Goal: Transaction & Acquisition: Purchase product/service

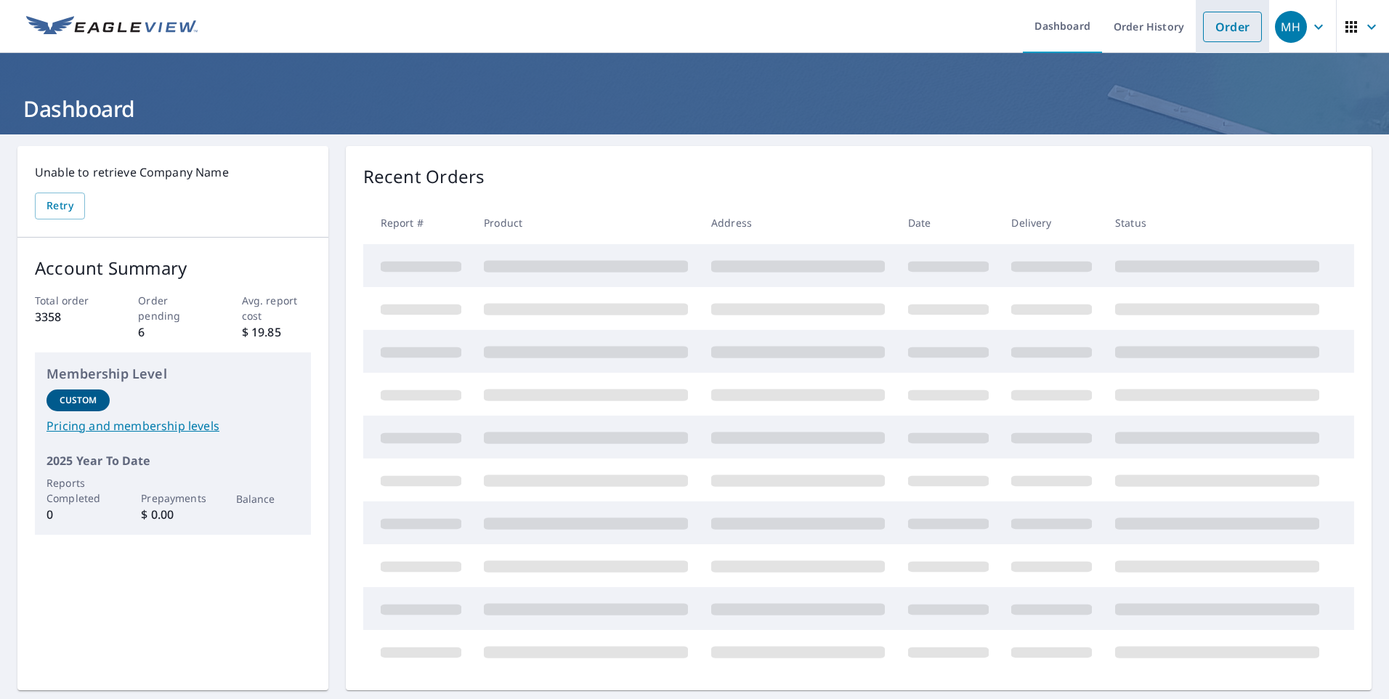
click at [1228, 28] on link "Order" at bounding box center [1232, 27] width 59 height 31
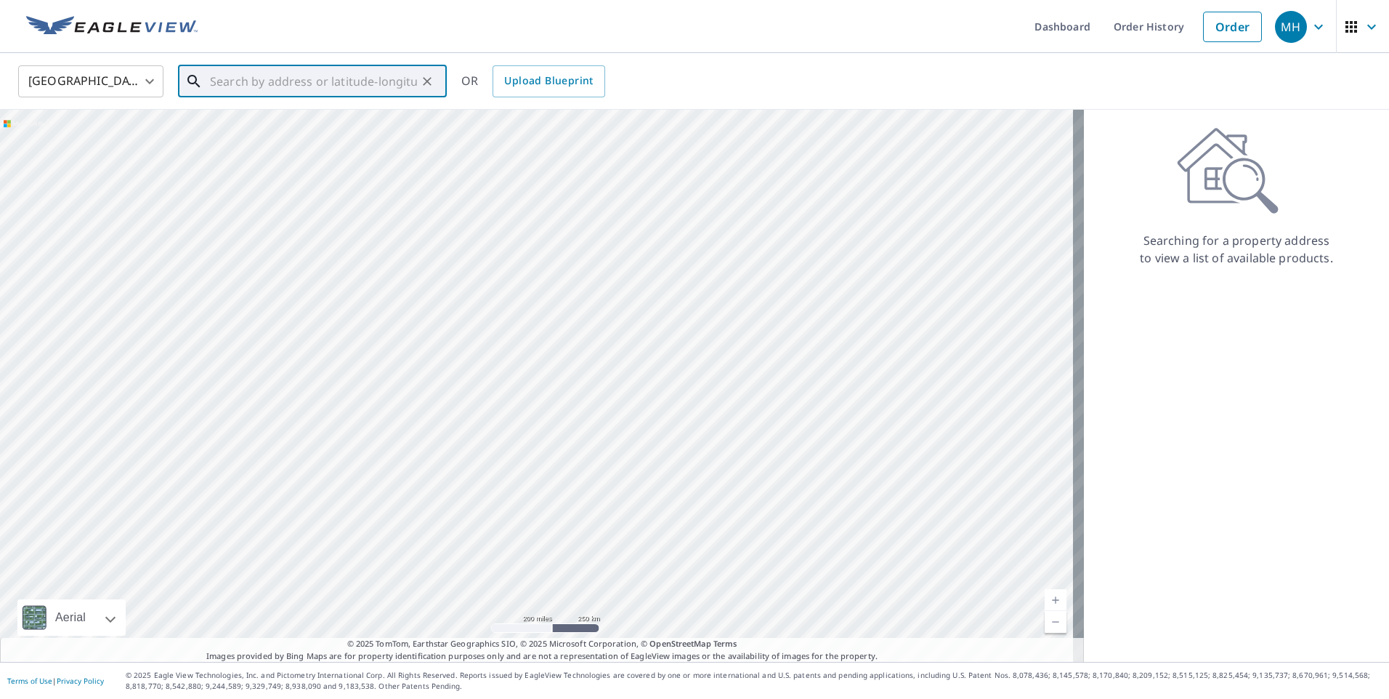
paste input "[STREET_ADDRESS]"
click at [324, 145] on p "[GEOGRAPHIC_DATA]" at bounding box center [321, 139] width 228 height 15
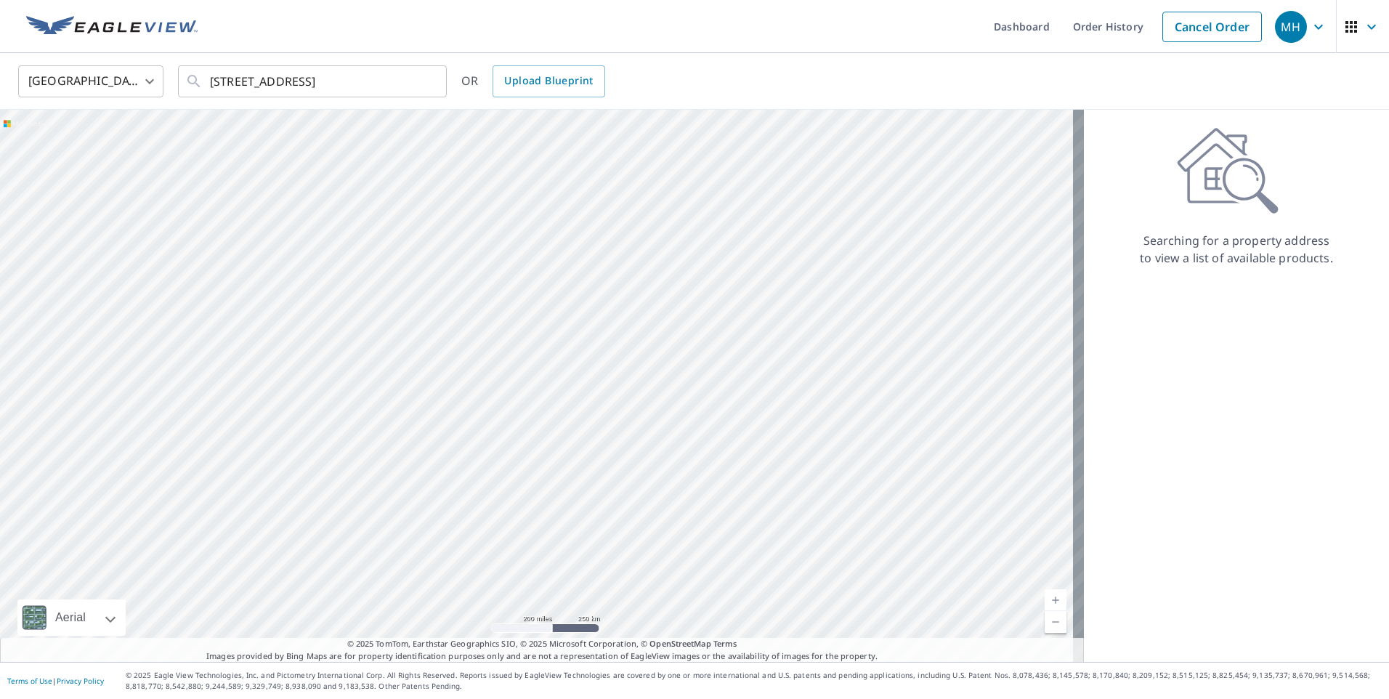
type input "[STREET_ADDRESS]"
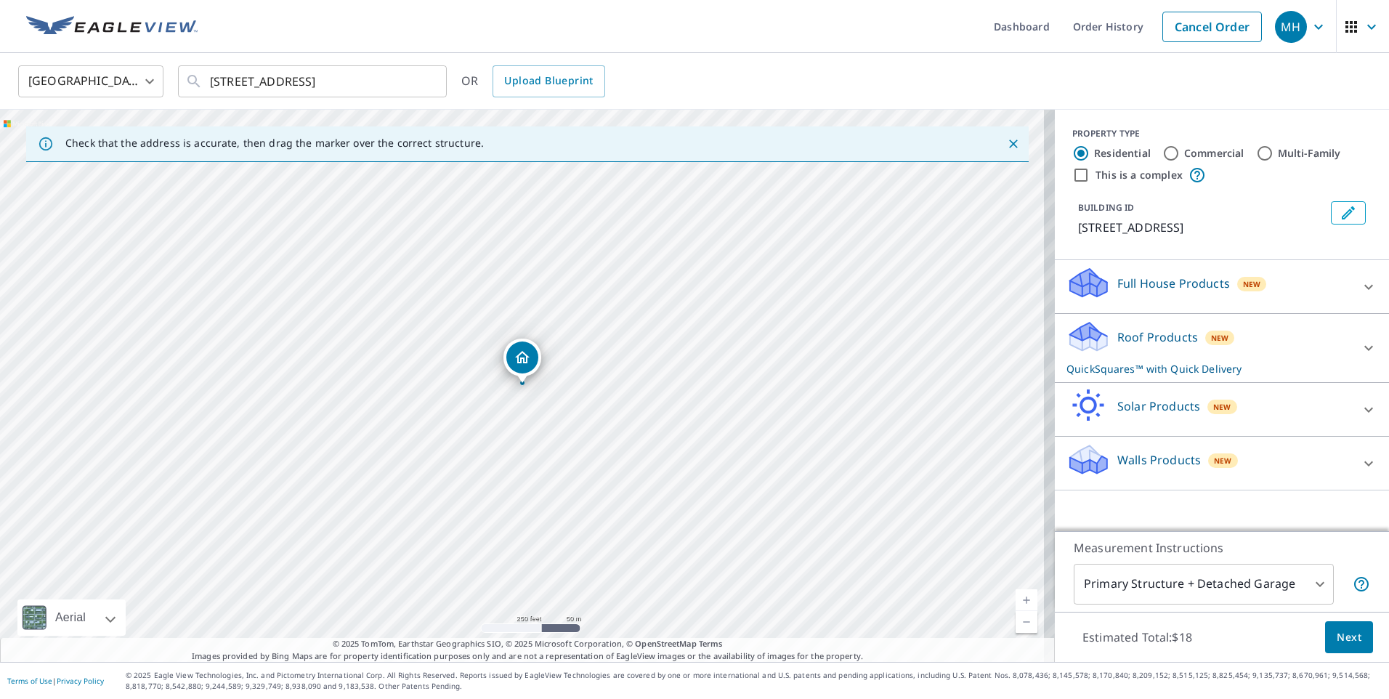
click at [1180, 357] on div "Roof Products New QuickSquares™ with Quick Delivery" at bounding box center [1208, 348] width 285 height 57
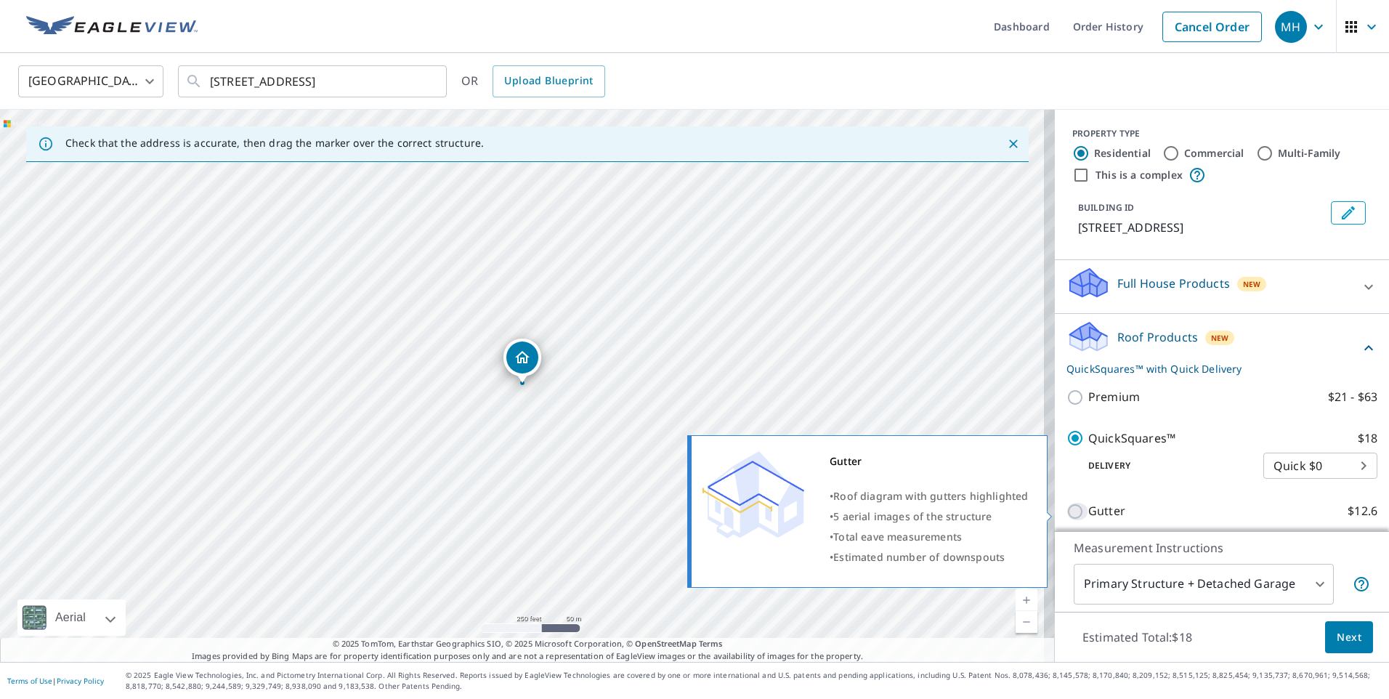
click at [1066, 510] on input "Gutter $12.6" at bounding box center [1077, 511] width 22 height 17
checkbox input "true"
checkbox input "false"
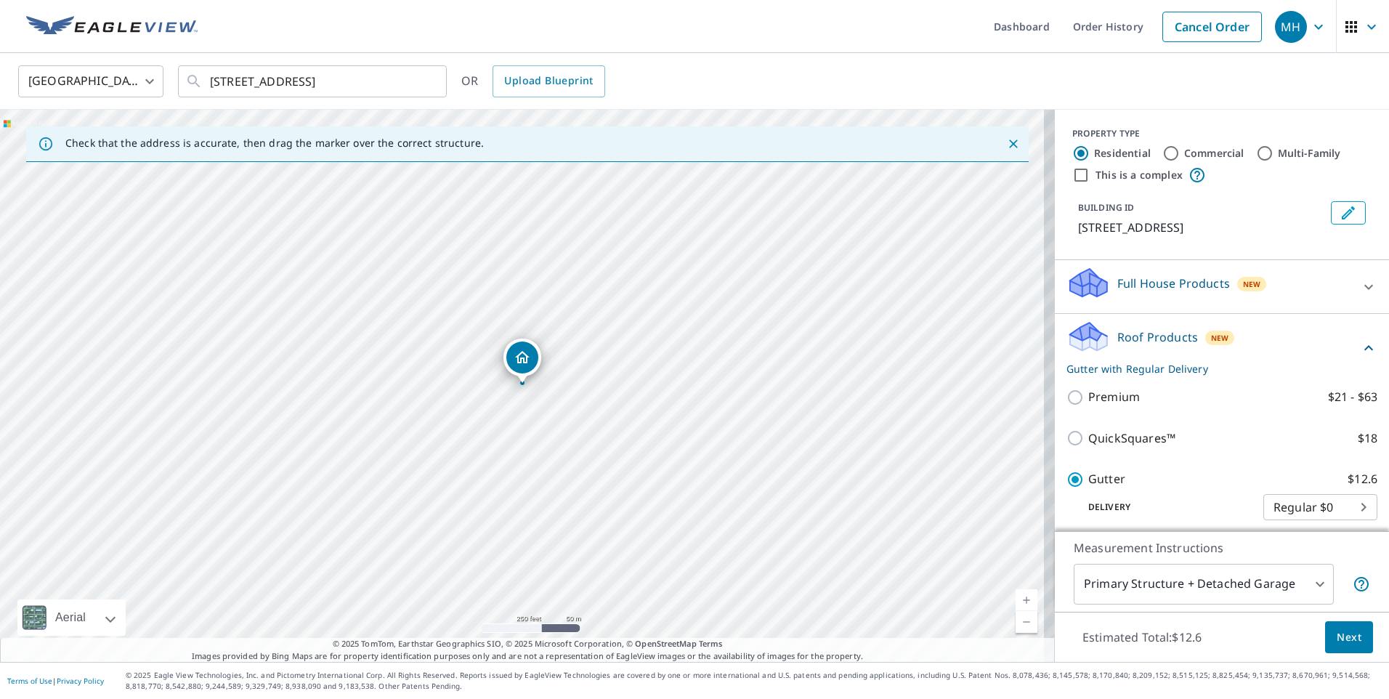
click at [1325, 639] on button "Next" at bounding box center [1349, 637] width 48 height 33
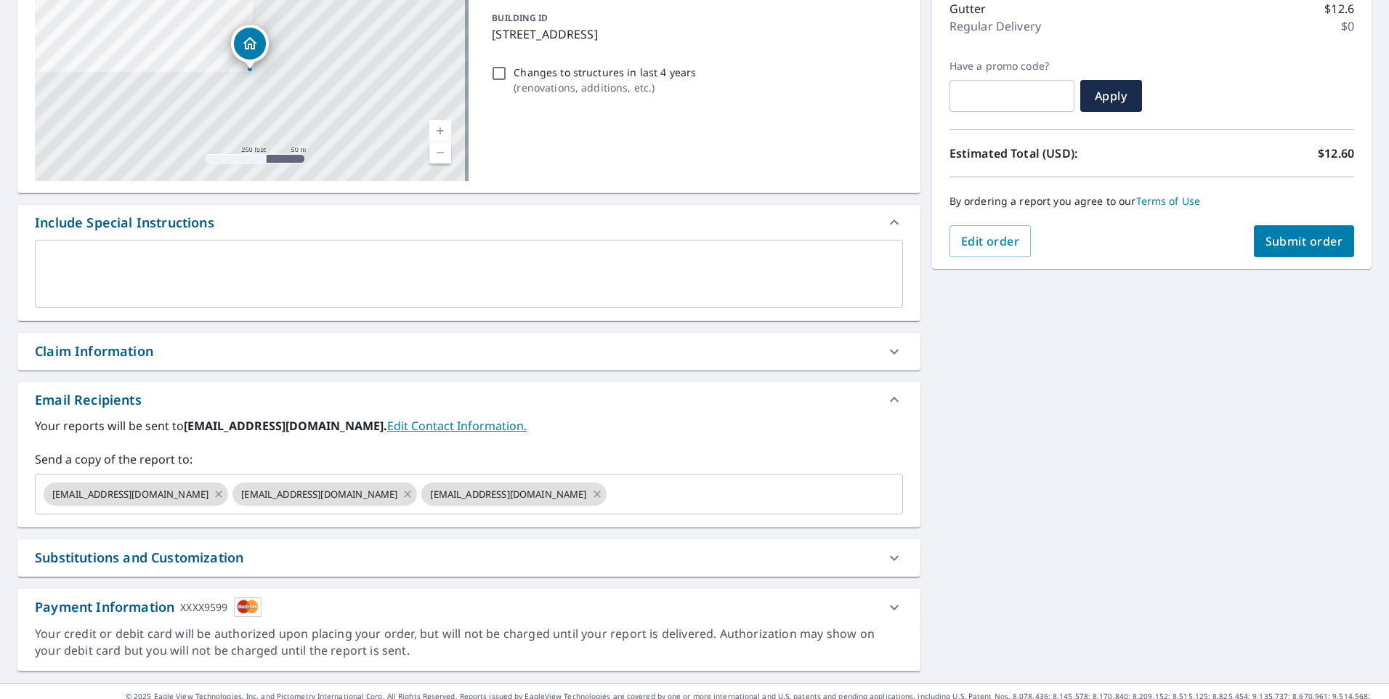
scroll to position [216, 0]
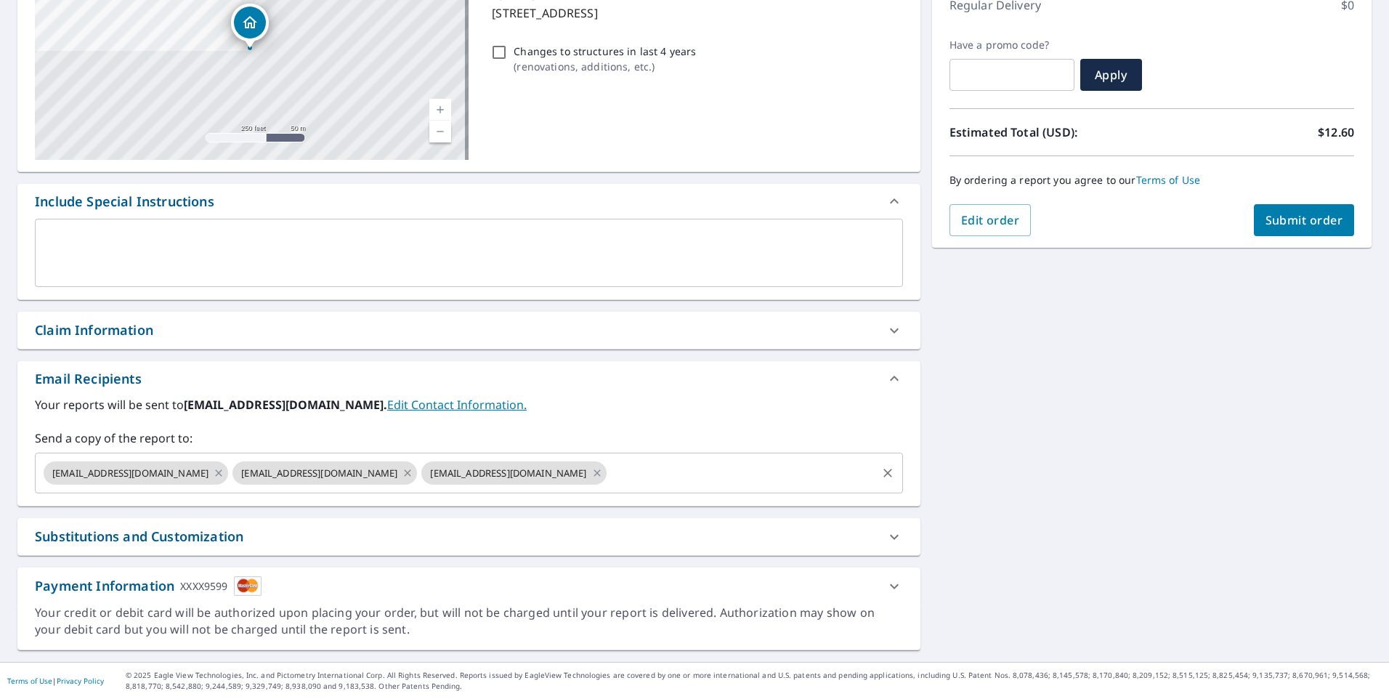
click at [405, 474] on icon at bounding box center [408, 472] width 7 height 7
click at [213, 479] on icon at bounding box center [219, 473] width 12 height 16
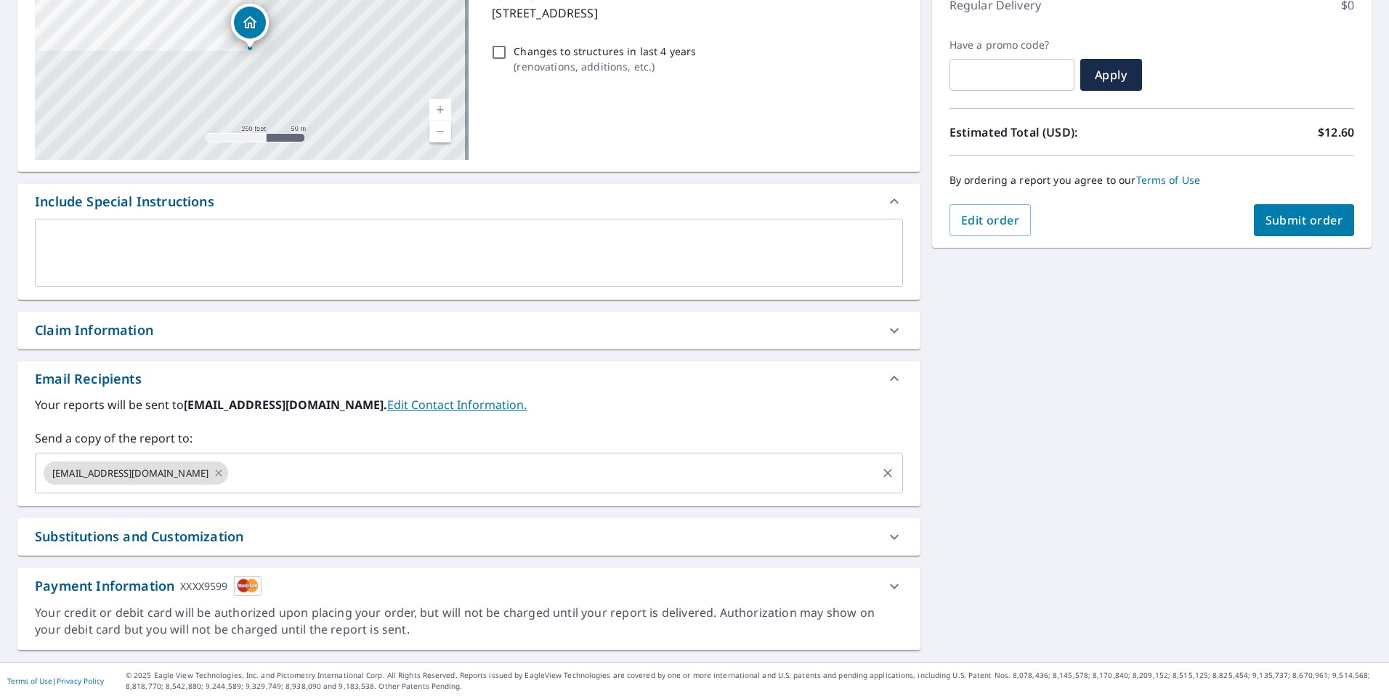
checkbox input "true"
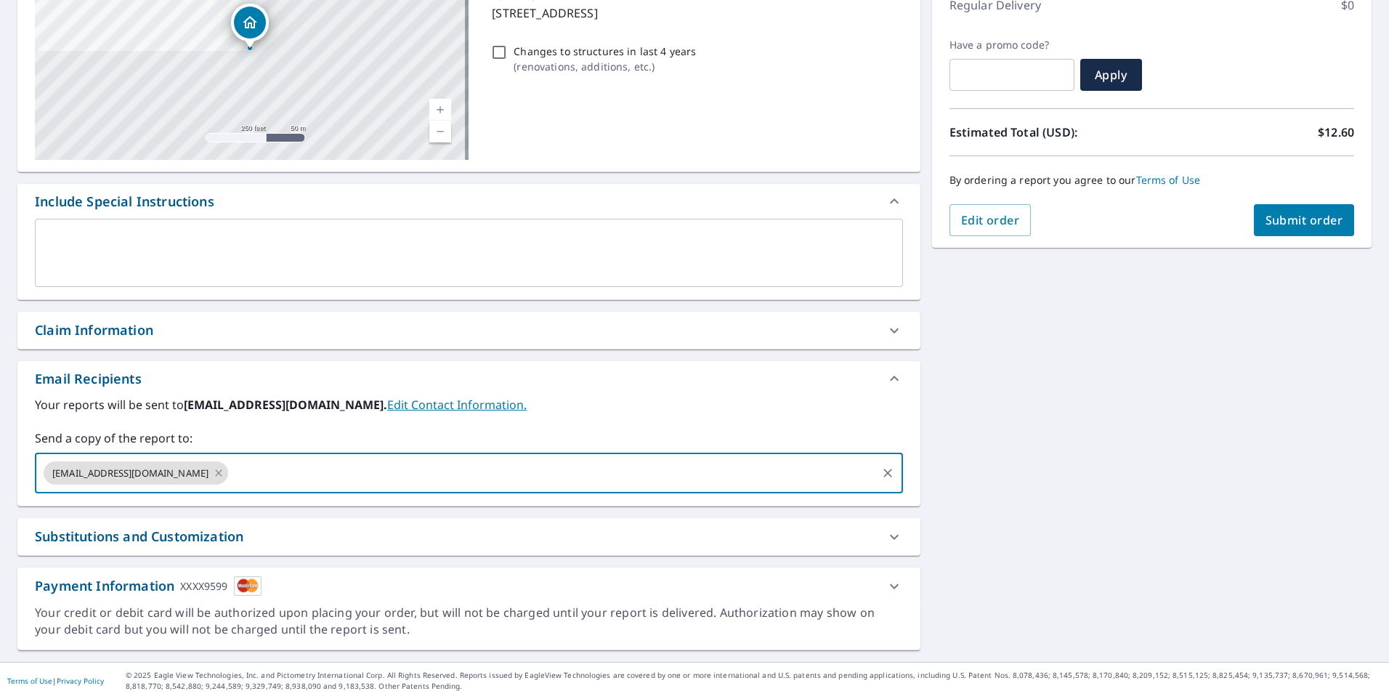
click at [230, 474] on input "text" at bounding box center [552, 473] width 644 height 28
type input "[EMAIL_ADDRESS][DOMAIN_NAME]"
checkbox input "true"
type input "[EMAIL_ADDRESS][DOMAIN_NAME]"
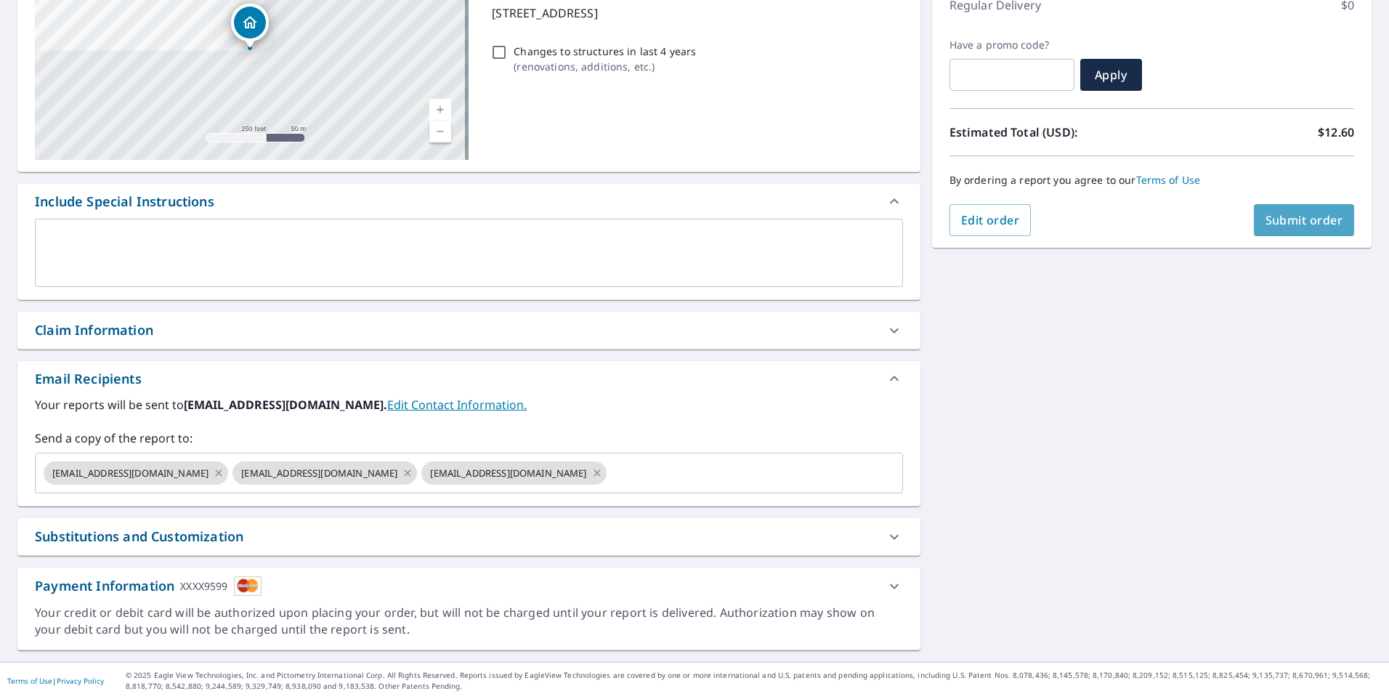
click at [1289, 228] on button "Submit order" at bounding box center [1304, 220] width 101 height 32
checkbox input "true"
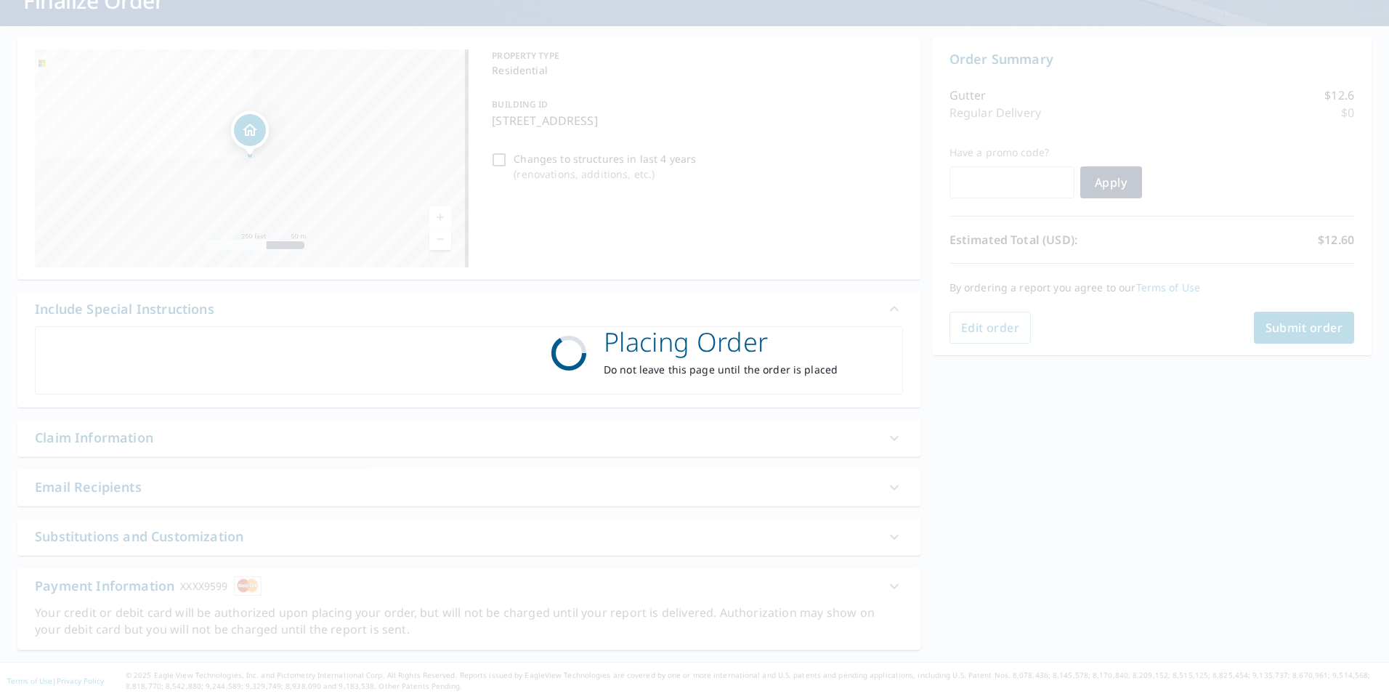
scroll to position [108, 0]
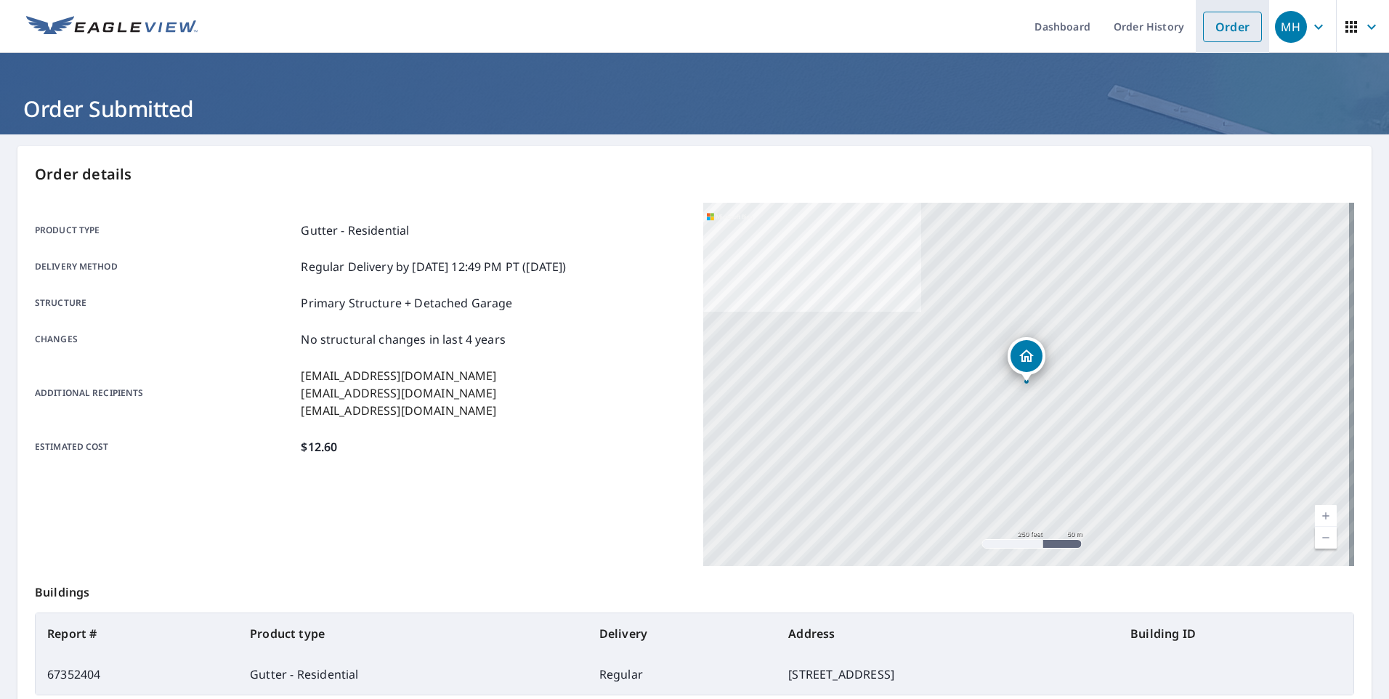
click at [1217, 26] on link "Order" at bounding box center [1232, 27] width 59 height 31
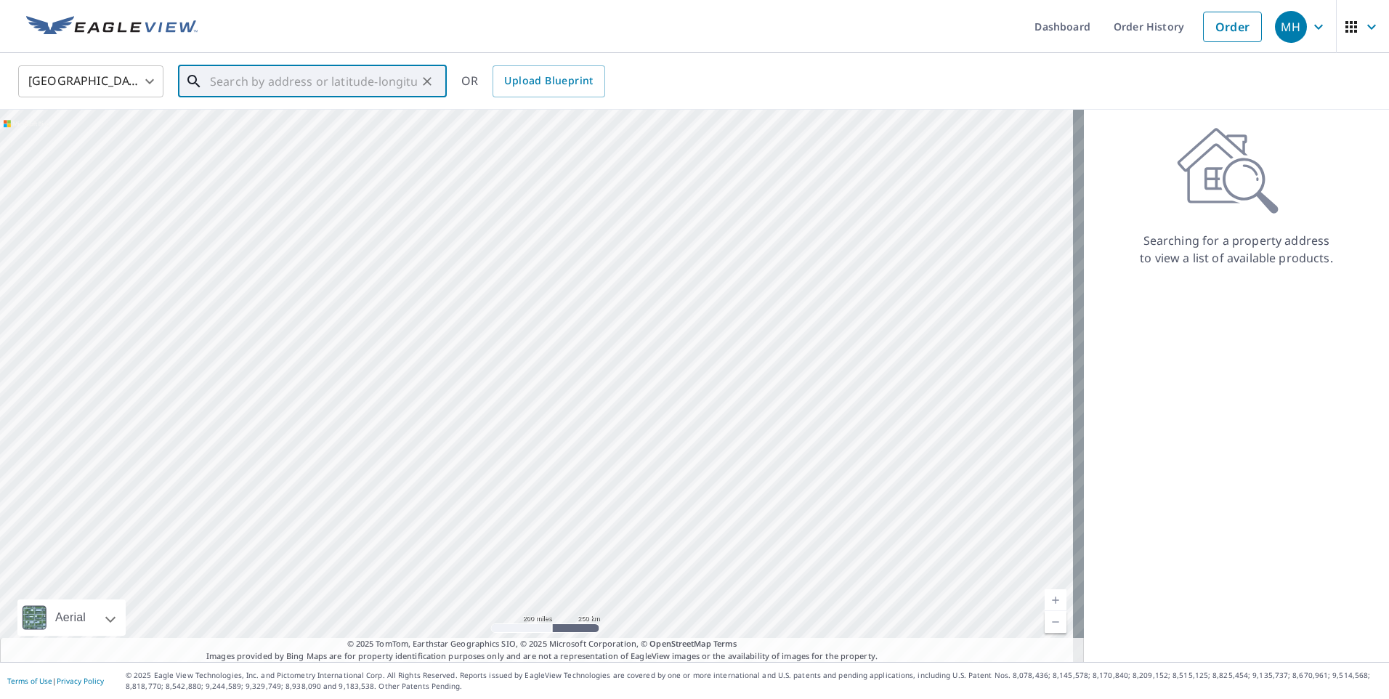
paste input "[STREET_ADDRESS]"
click at [327, 132] on p "[GEOGRAPHIC_DATA]" at bounding box center [321, 139] width 228 height 15
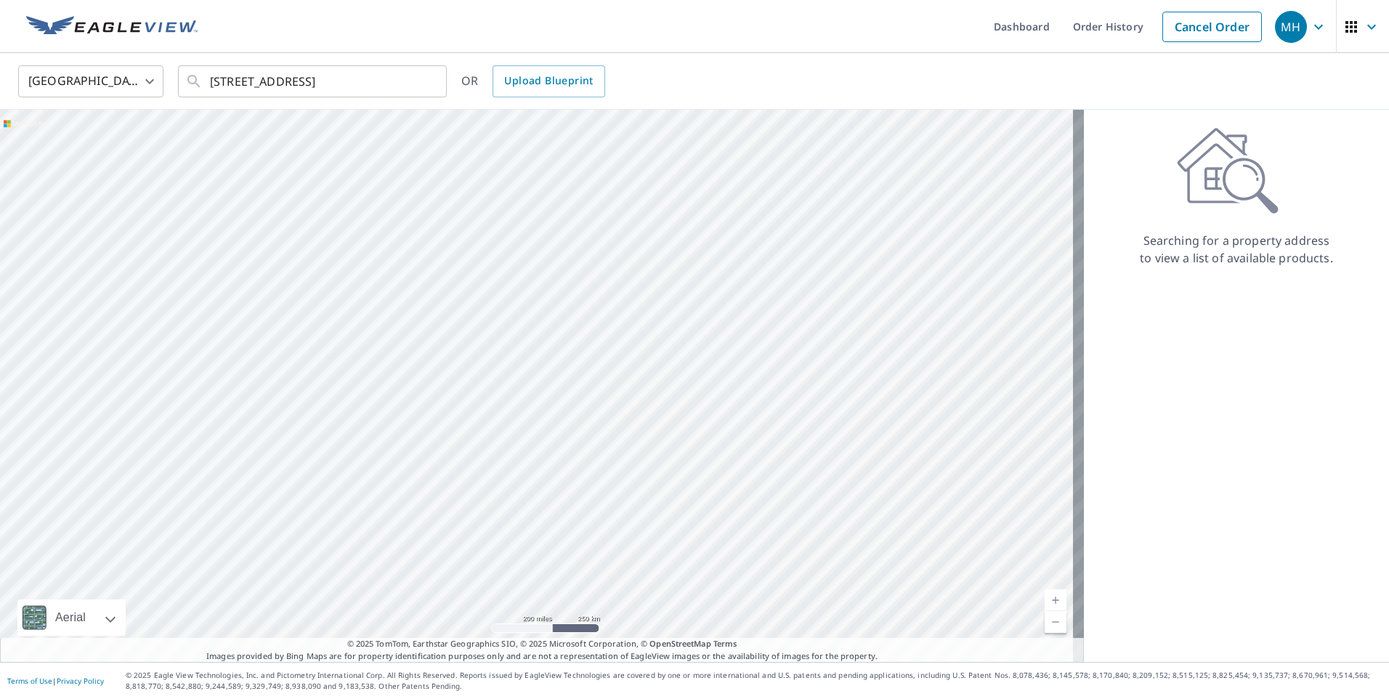
type input "[STREET_ADDRESS]"
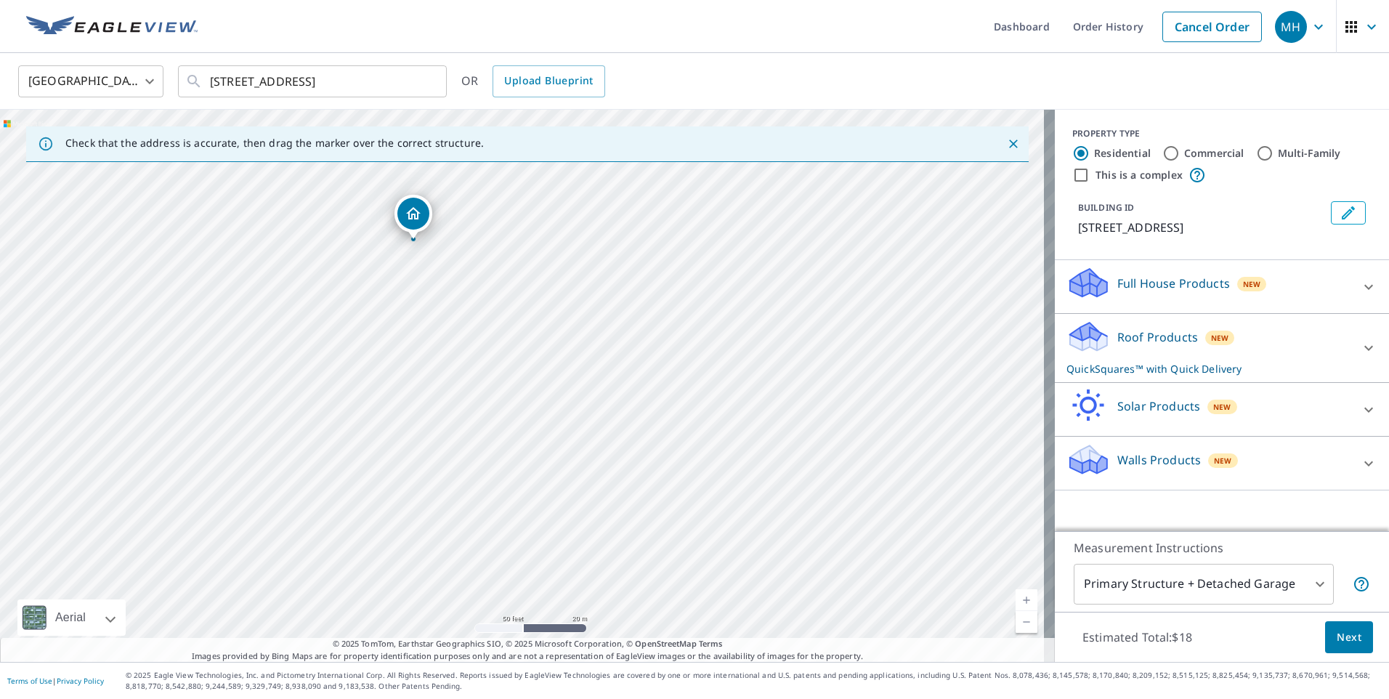
click at [1121, 361] on p "QuickSquares™ with Quick Delivery" at bounding box center [1208, 368] width 285 height 15
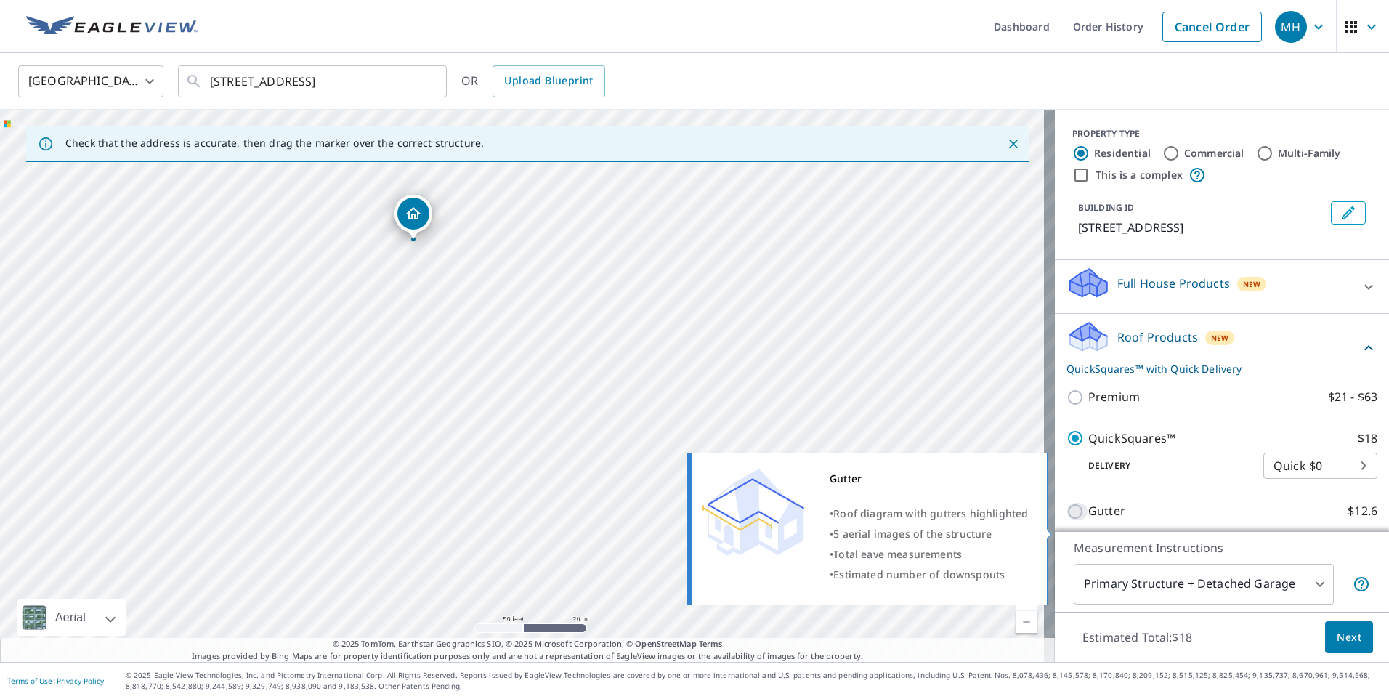
click at [1067, 520] on input "Gutter $12.6" at bounding box center [1077, 511] width 22 height 17
checkbox input "true"
checkbox input "false"
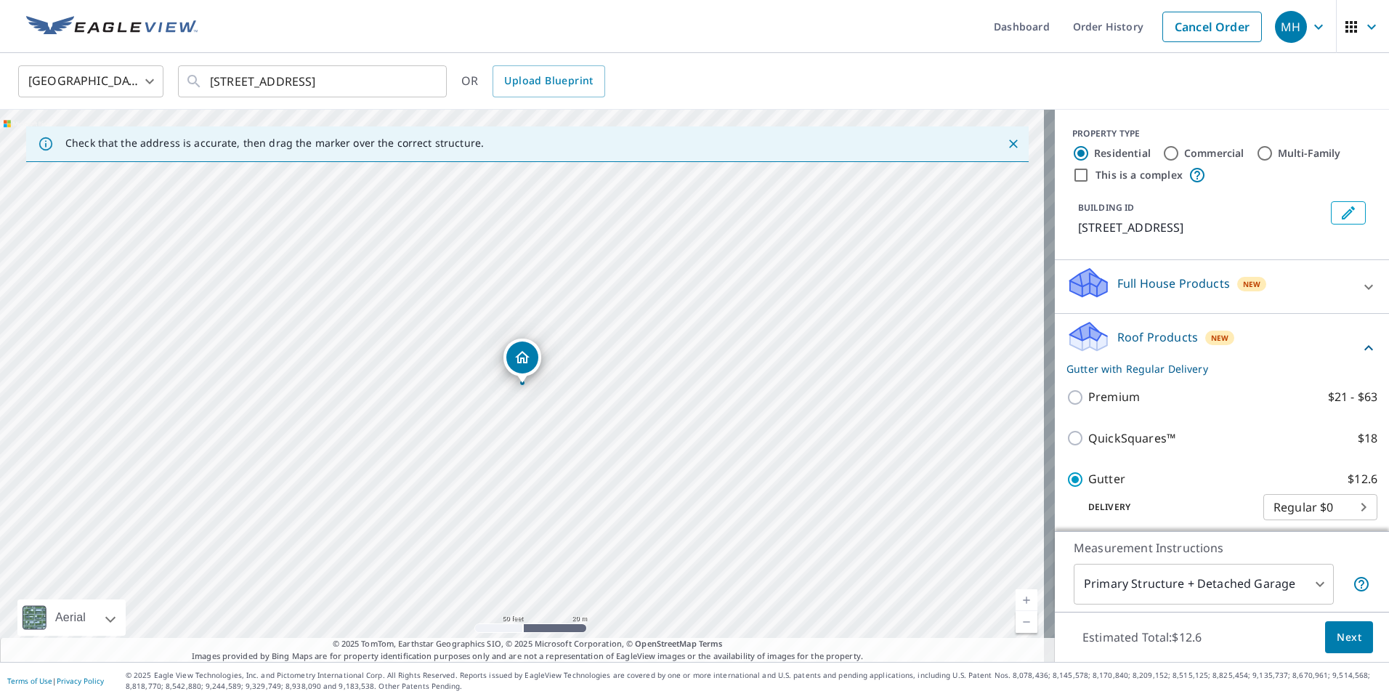
click at [1340, 644] on span "Next" at bounding box center [1349, 637] width 25 height 18
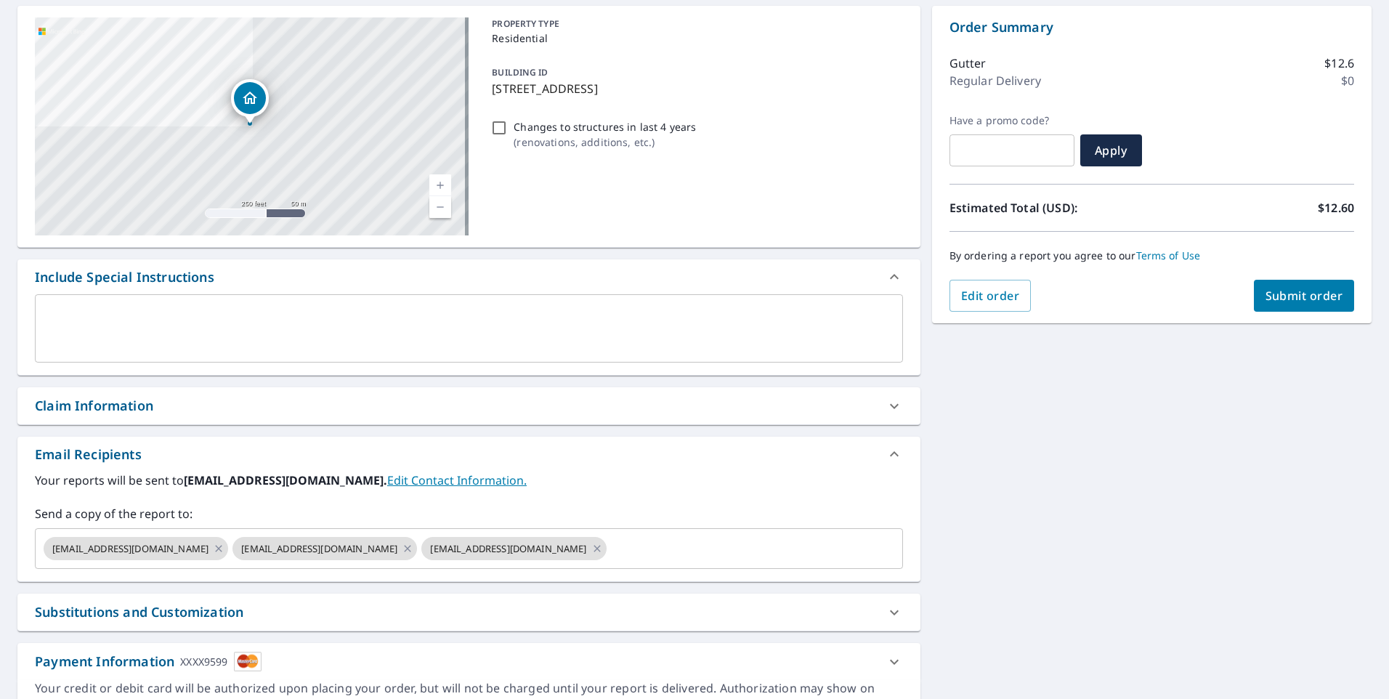
scroll to position [145, 0]
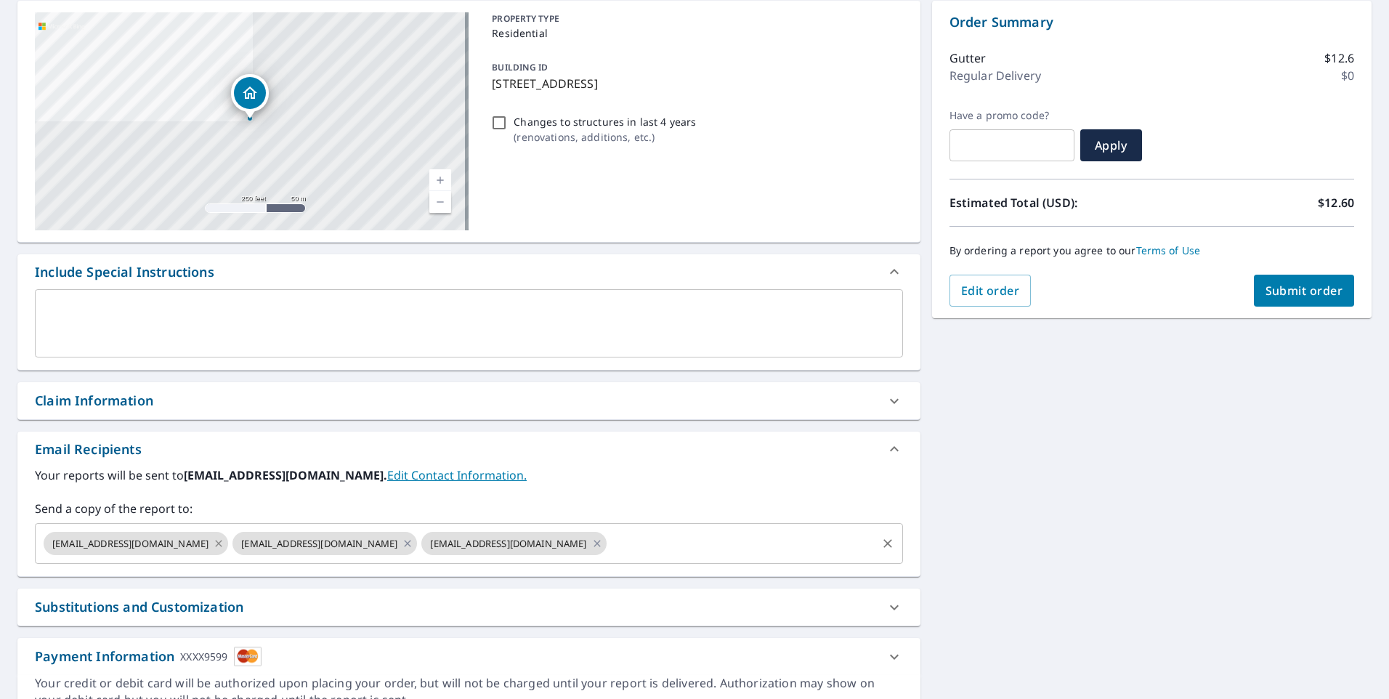
click at [213, 541] on icon at bounding box center [219, 543] width 12 height 16
click at [213, 540] on icon at bounding box center [219, 543] width 12 height 16
checkbox input "true"
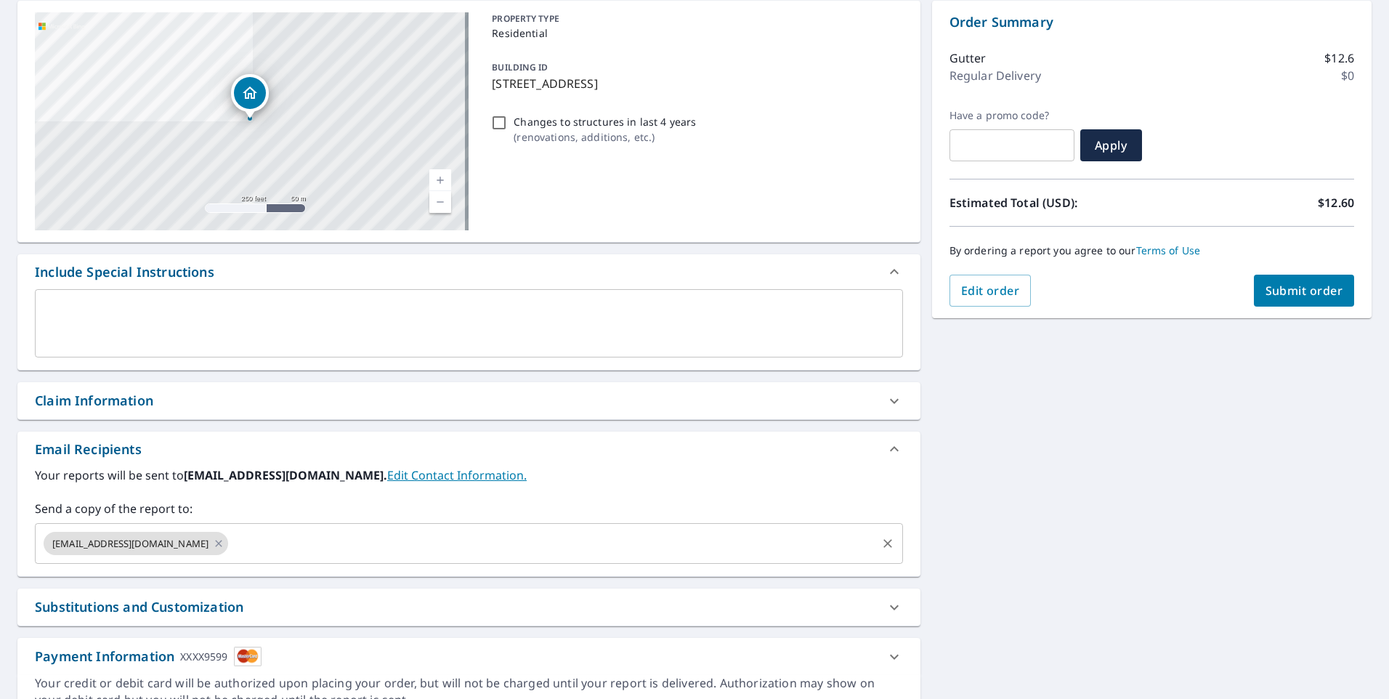
click at [230, 543] on input "text" at bounding box center [552, 544] width 644 height 28
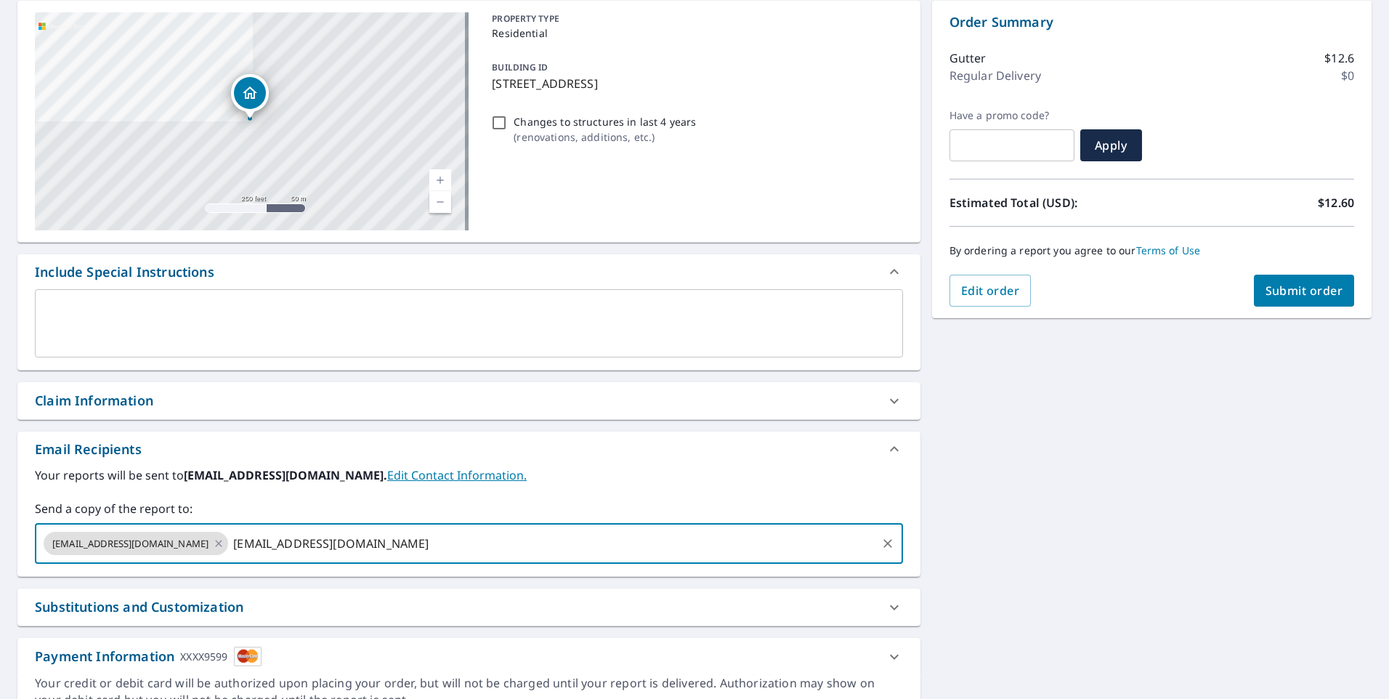
type input "[EMAIL_ADDRESS][DOMAIN_NAME]"
checkbox input "true"
type input "[EMAIL_ADDRESS][DOMAIN_NAME]"
click at [1297, 288] on span "Submit order" at bounding box center [1304, 291] width 78 height 16
checkbox input "true"
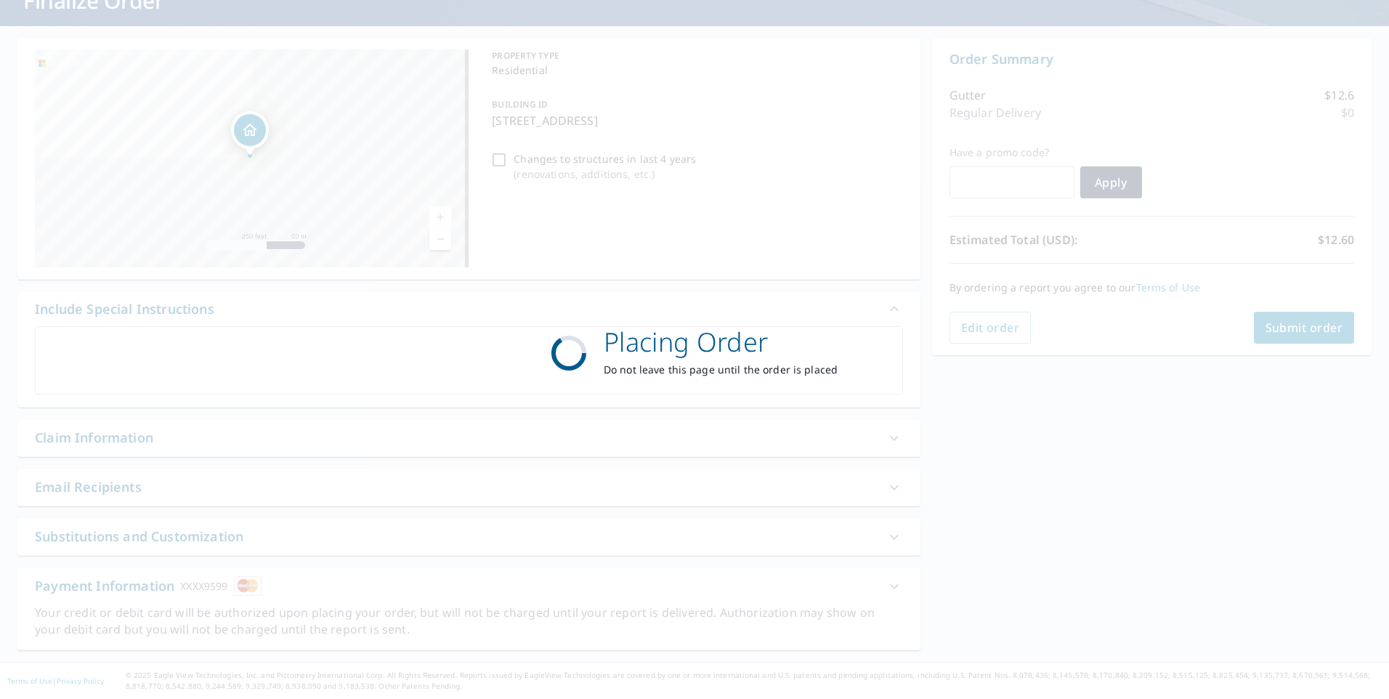
scroll to position [108, 0]
